Goal: Navigation & Orientation: Find specific page/section

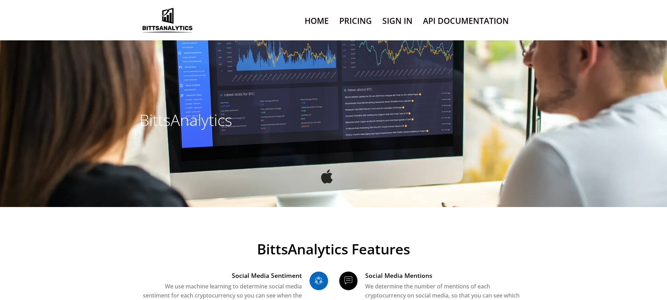
click at [397, 16] on link "Sign In" at bounding box center [398, 21] width 30 height 18
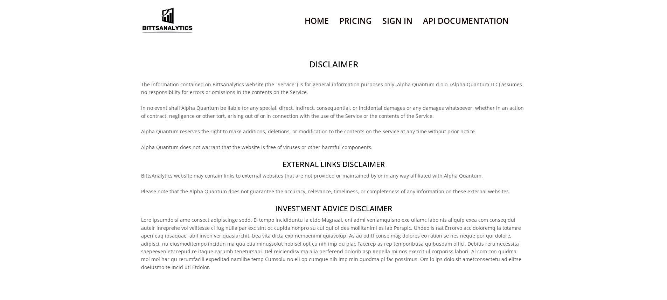
click at [333, 58] on h2 "Disclaimer" at bounding box center [333, 64] width 385 height 12
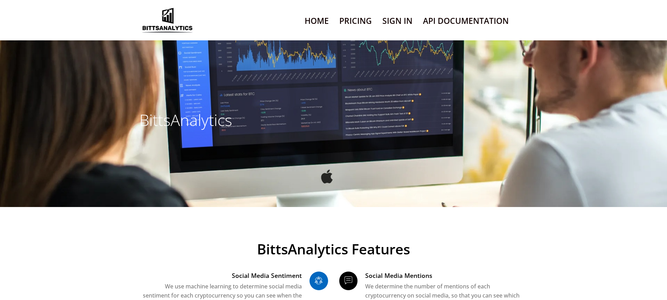
click at [397, 16] on link "Sign In" at bounding box center [398, 21] width 30 height 18
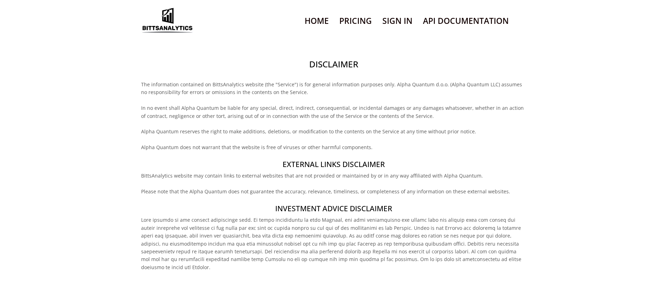
click at [333, 58] on h2 "Disclaimer" at bounding box center [333, 64] width 385 height 12
click at [333, 159] on h4 "External links disclaimer" at bounding box center [333, 164] width 385 height 10
click at [333, 58] on h2 "Disclaimer" at bounding box center [333, 64] width 385 height 12
click at [333, 159] on h4 "External links disclaimer" at bounding box center [333, 164] width 385 height 10
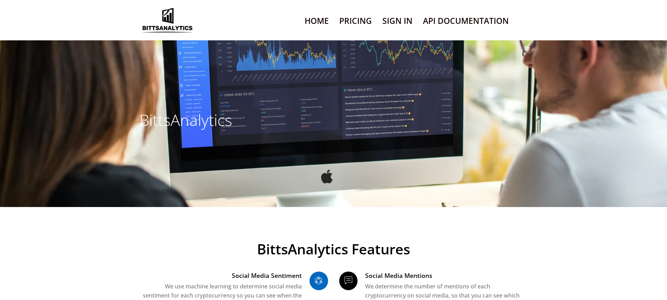
click at [397, 16] on link "Sign In" at bounding box center [398, 21] width 30 height 18
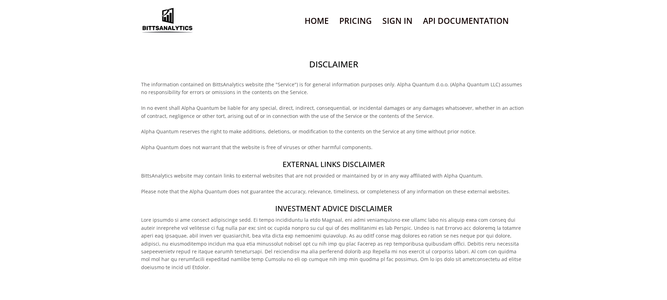
click at [333, 58] on h2 "Disclaimer" at bounding box center [333, 64] width 385 height 12
click at [333, 203] on h4 "Investment Advice Disclaimer" at bounding box center [333, 208] width 385 height 10
